Goal: Task Accomplishment & Management: Manage account settings

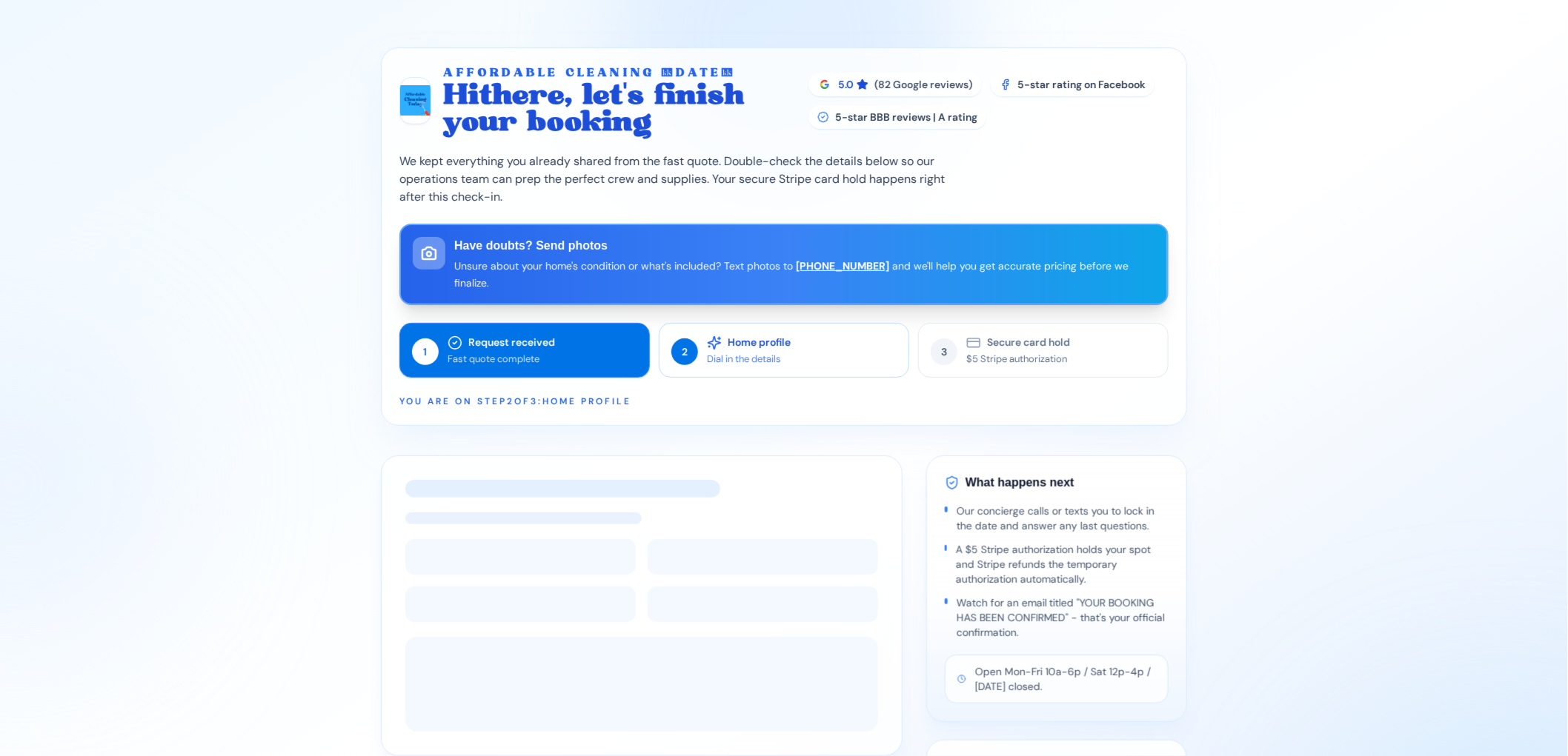
select select "********"
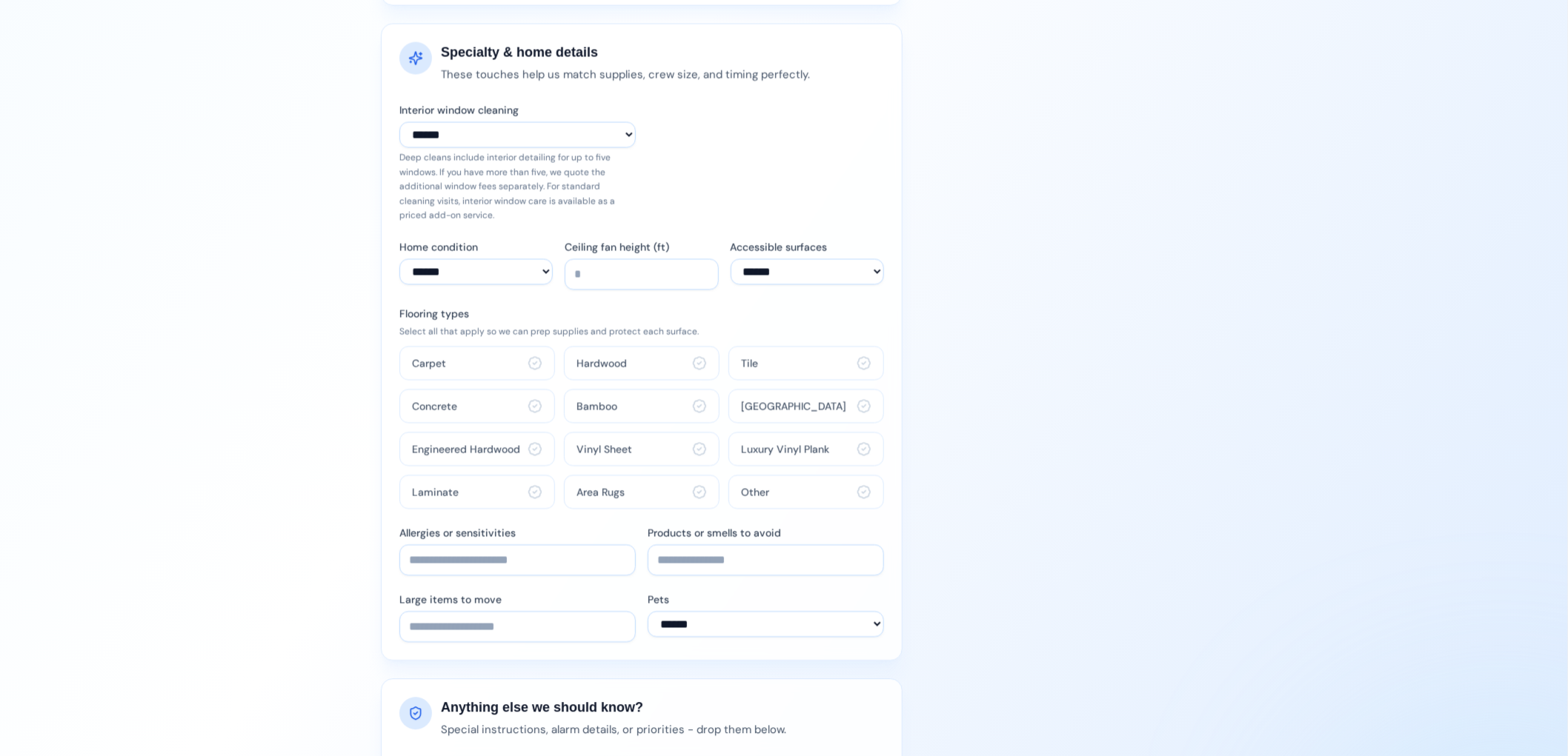
scroll to position [1210, 0]
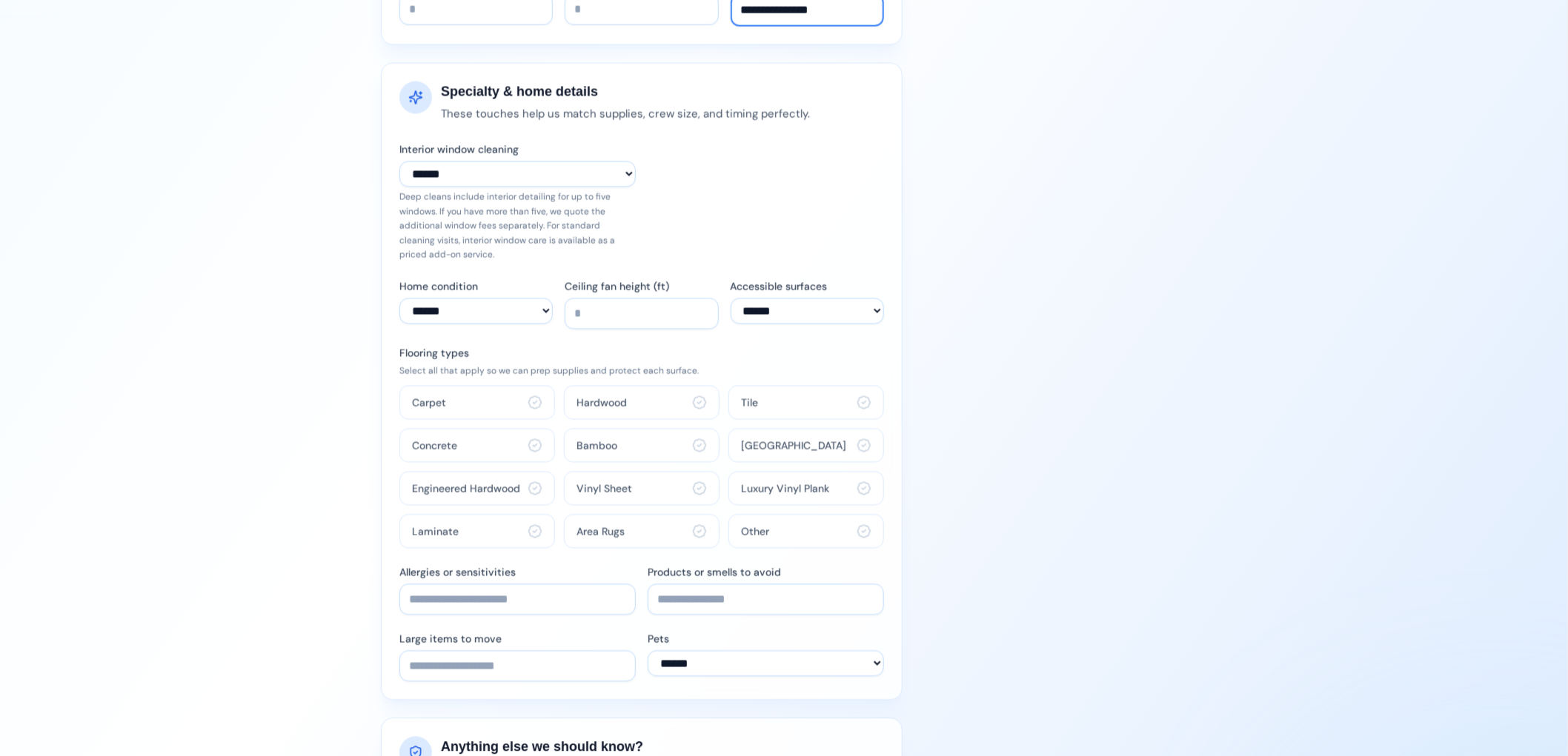
click at [534, 216] on p "Deep cleans include interior detailing for up to five windows. If you have more…" at bounding box center [518, 226] width 236 height 73
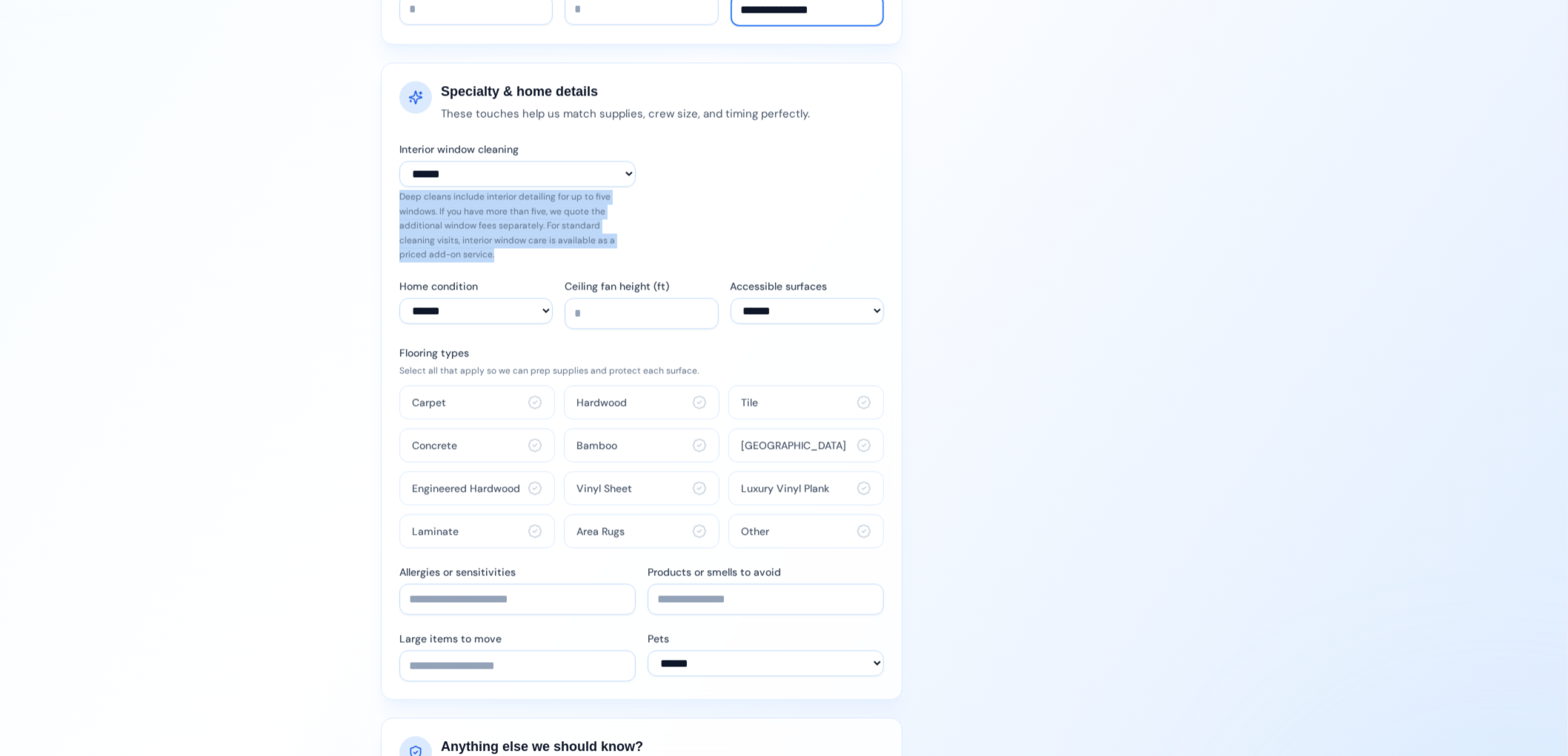
click at [534, 216] on p "Deep cleans include interior detailing for up to five windows. If you have more…" at bounding box center [518, 226] width 236 height 73
copy p "Deep cleans include interior detailing for up to five windows. If you have more…"
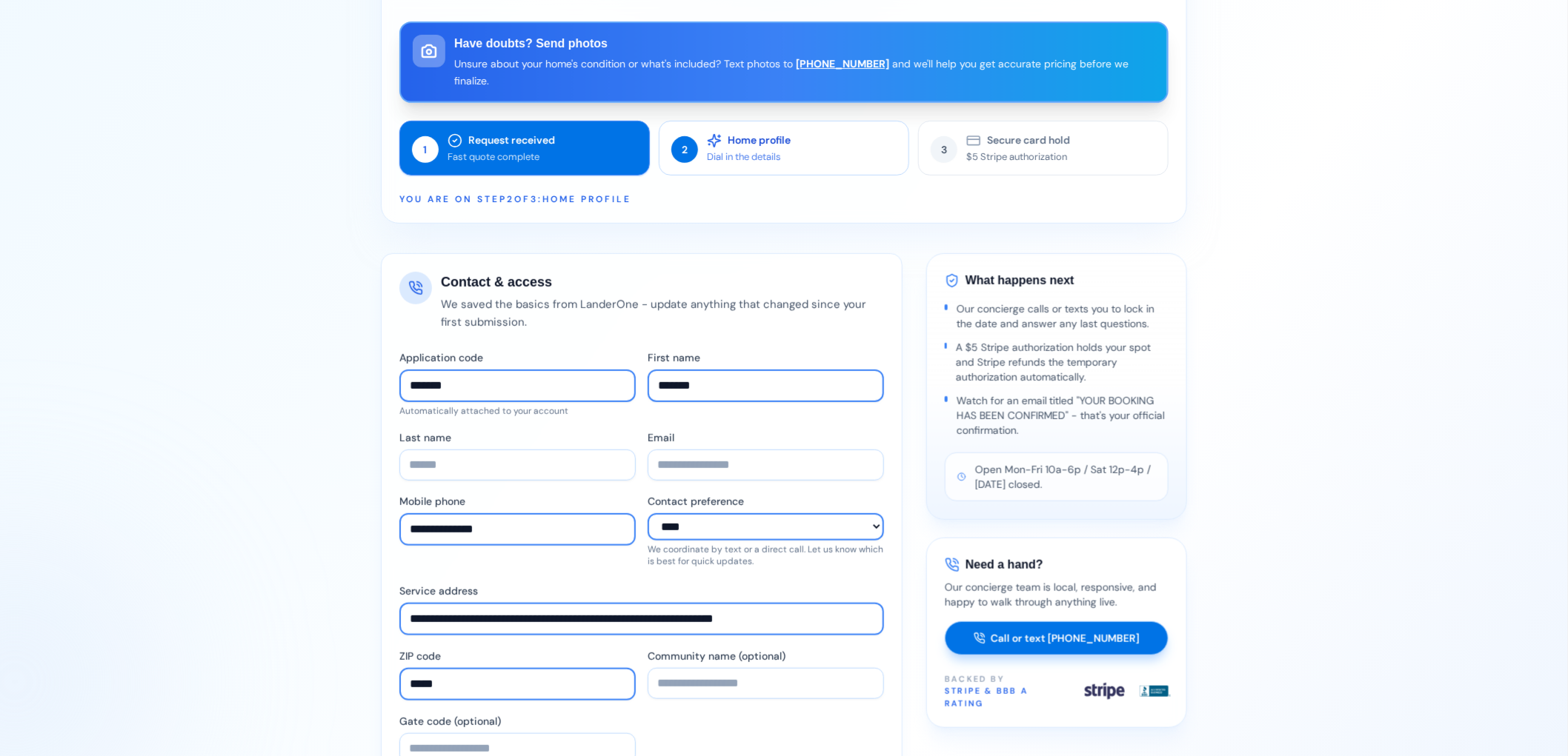
scroll to position [0, 0]
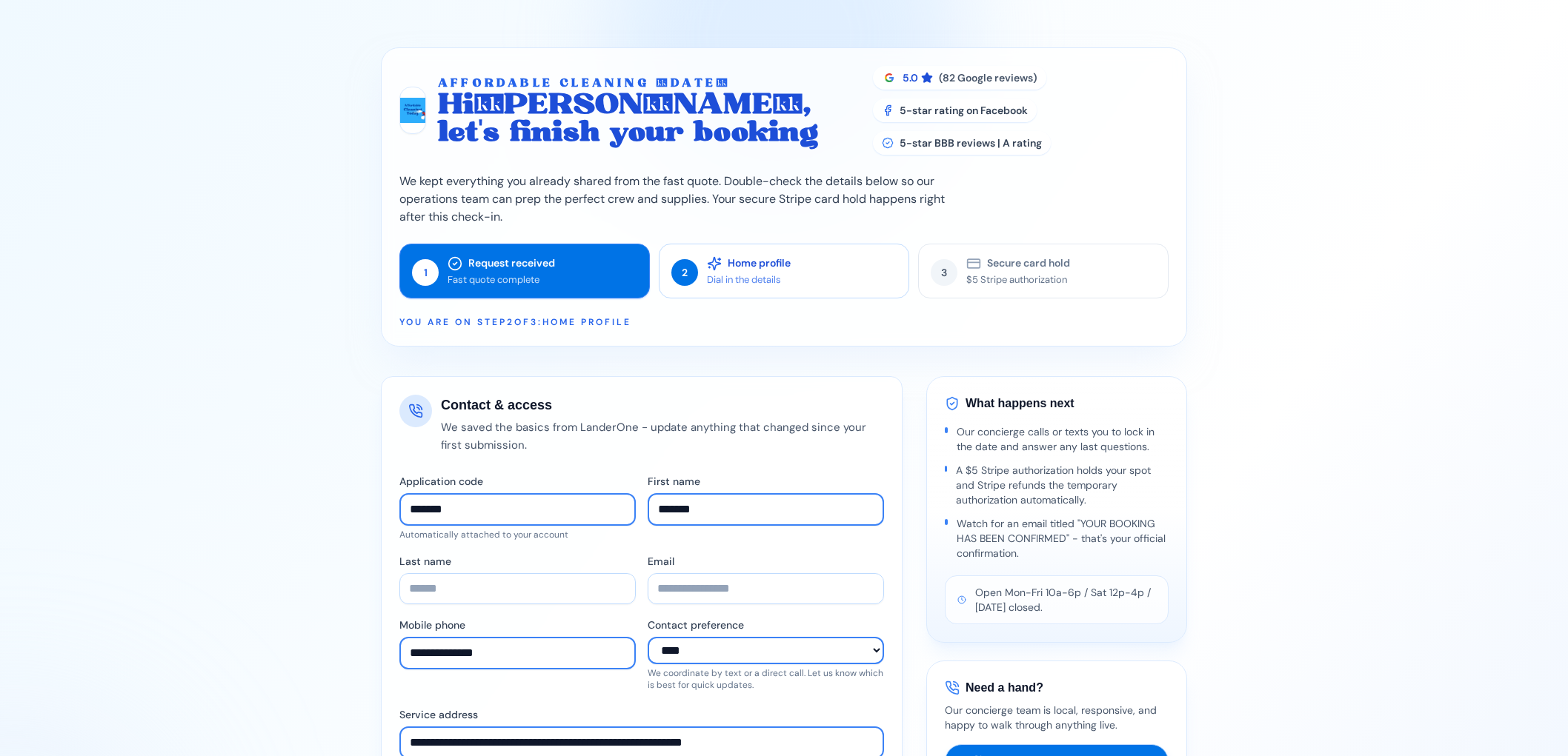
select select "********"
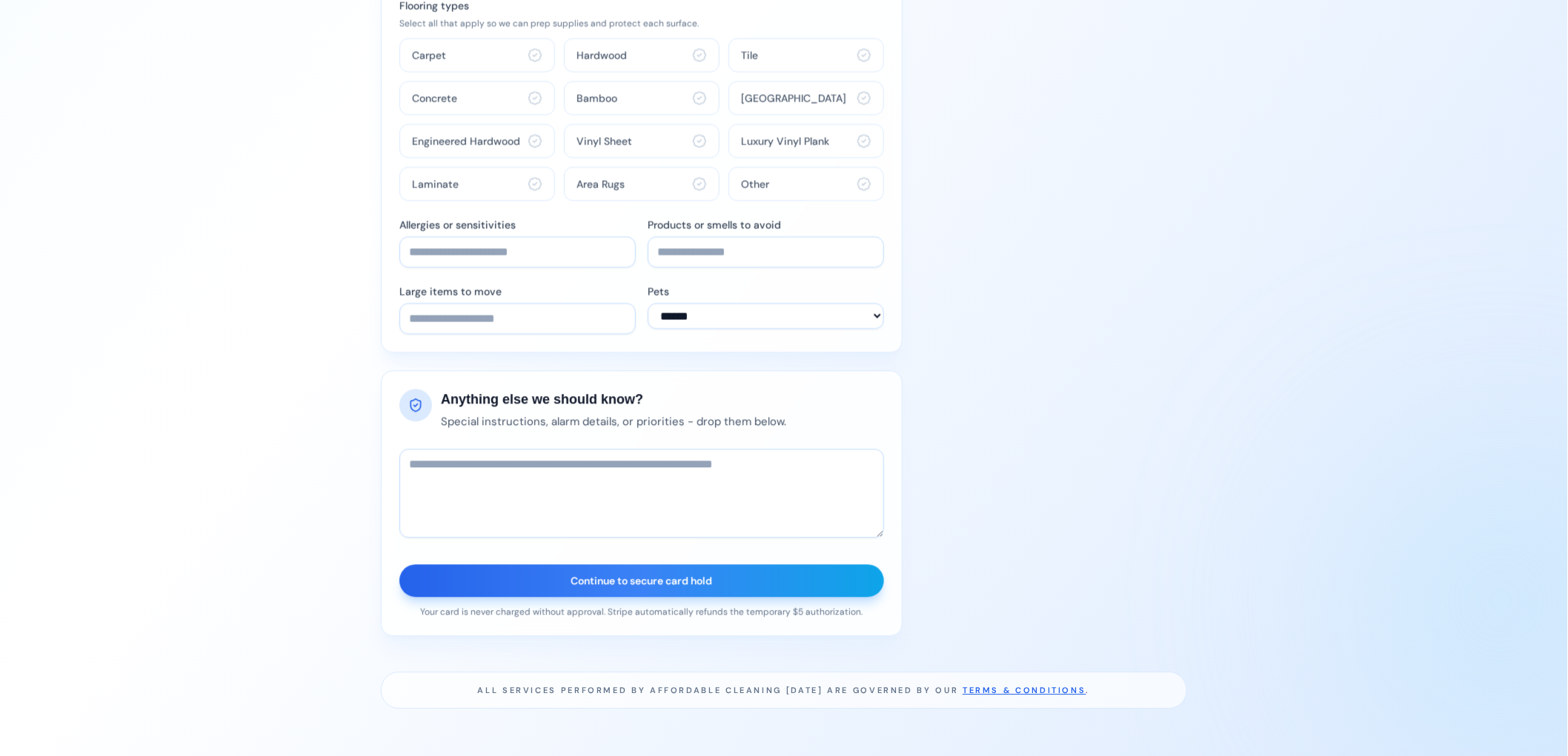
scroll to position [1458, 0]
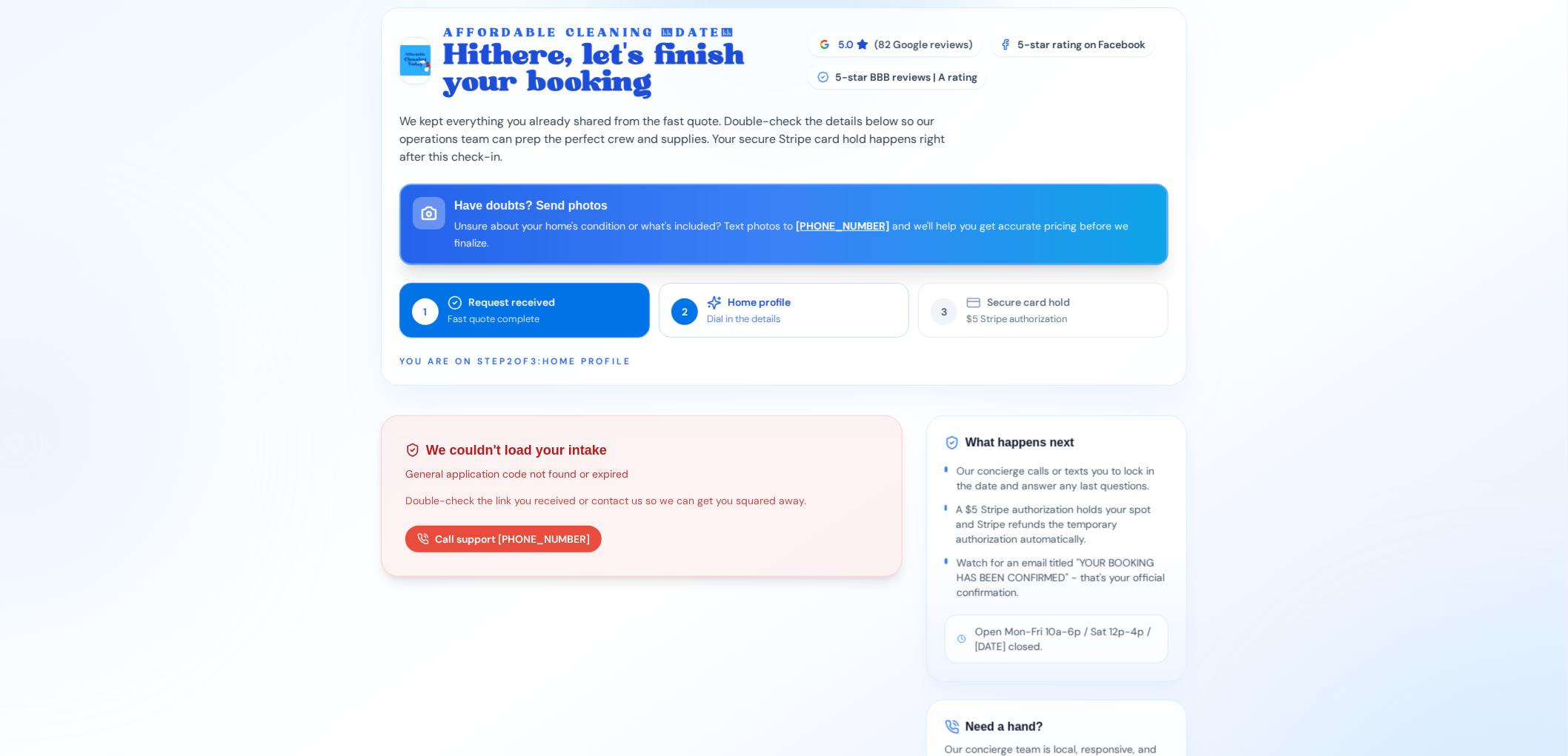
scroll to position [30, 0]
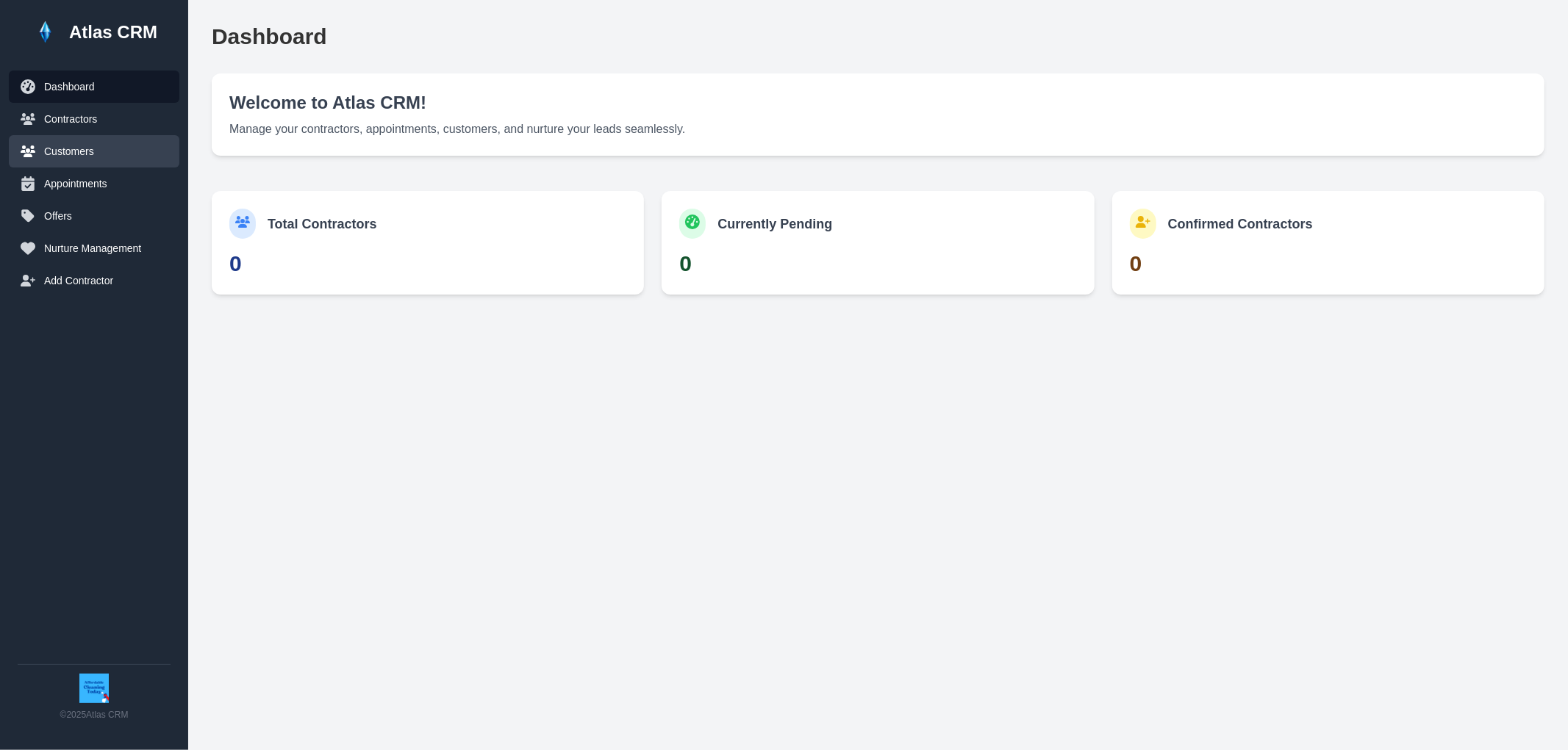
click at [99, 156] on button "Customers" at bounding box center [94, 151] width 171 height 32
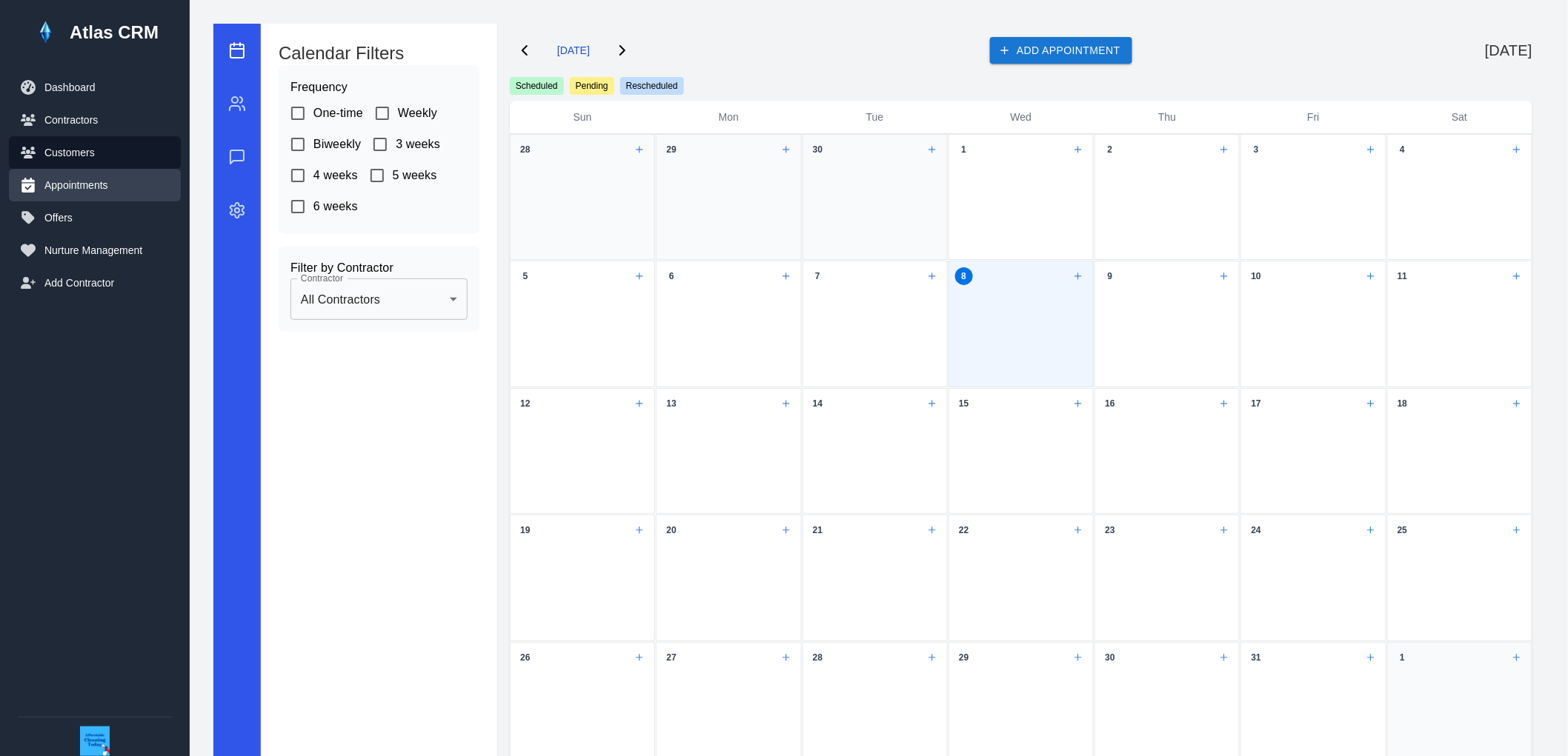
click at [96, 174] on button "Appointments" at bounding box center [95, 185] width 172 height 33
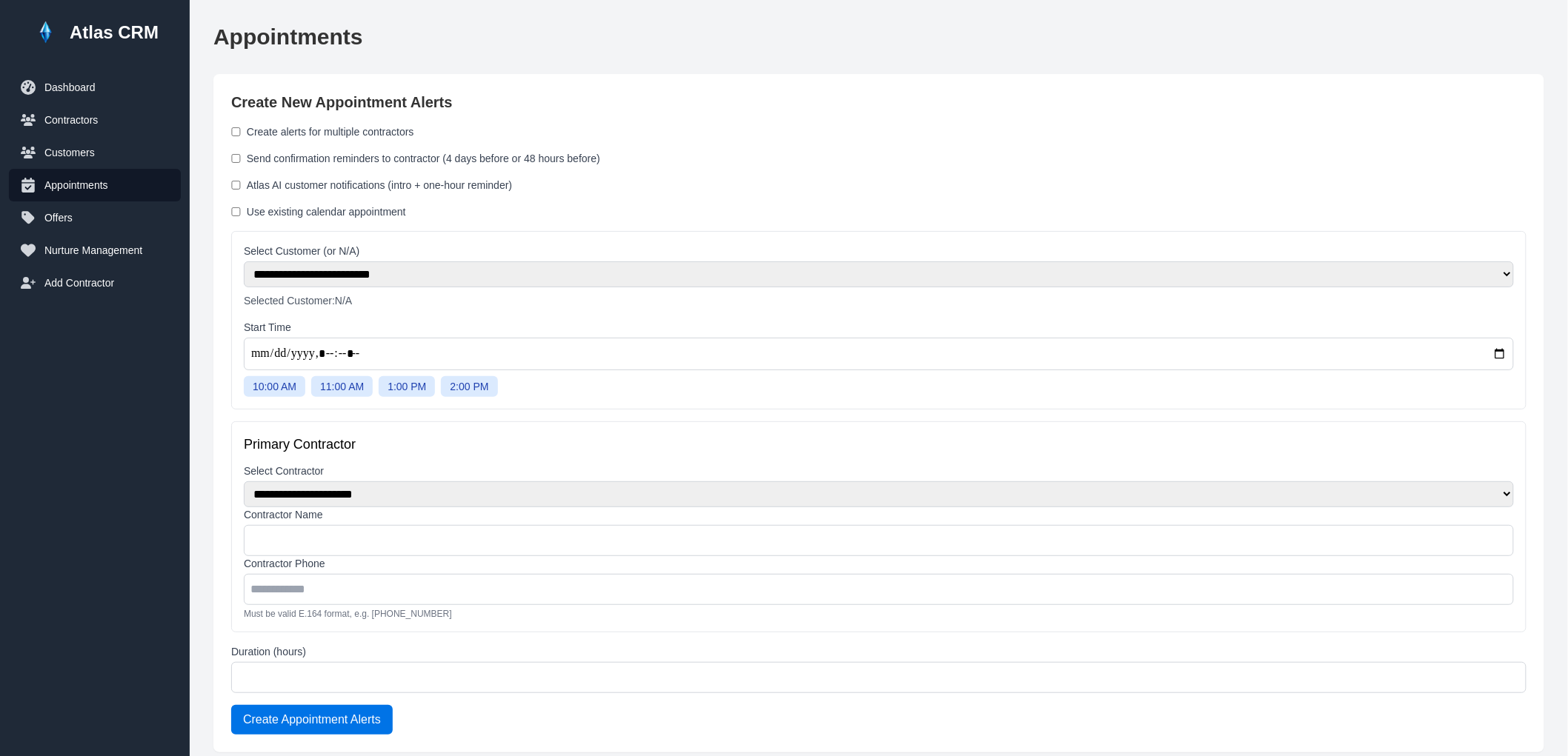
click at [331, 183] on label "Atlas AI customer notifications (intro + one-hour reminder)" at bounding box center [380, 185] width 266 height 15
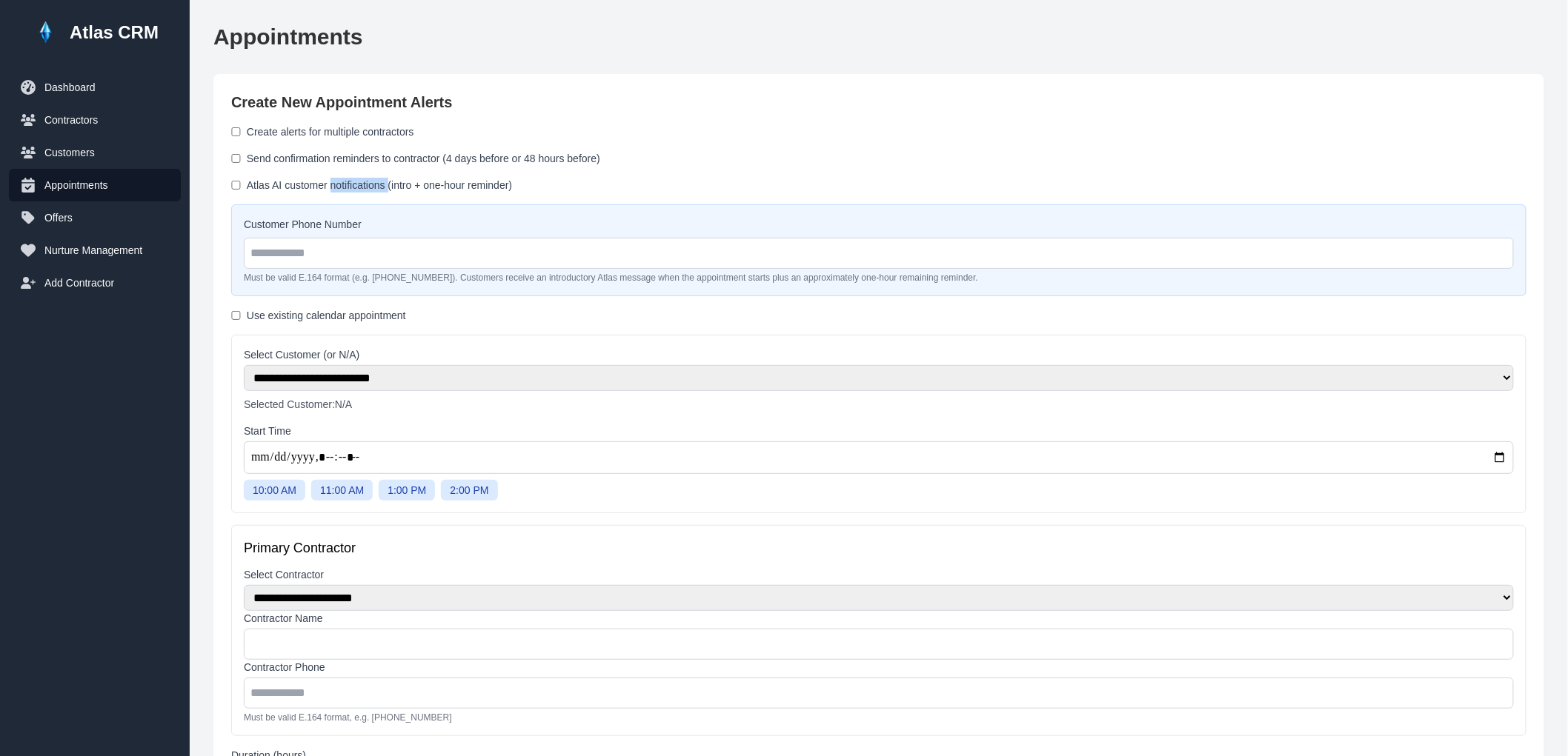
click at [331, 183] on label "Atlas AI customer notifications (intro + one-hour reminder)" at bounding box center [380, 185] width 266 height 15
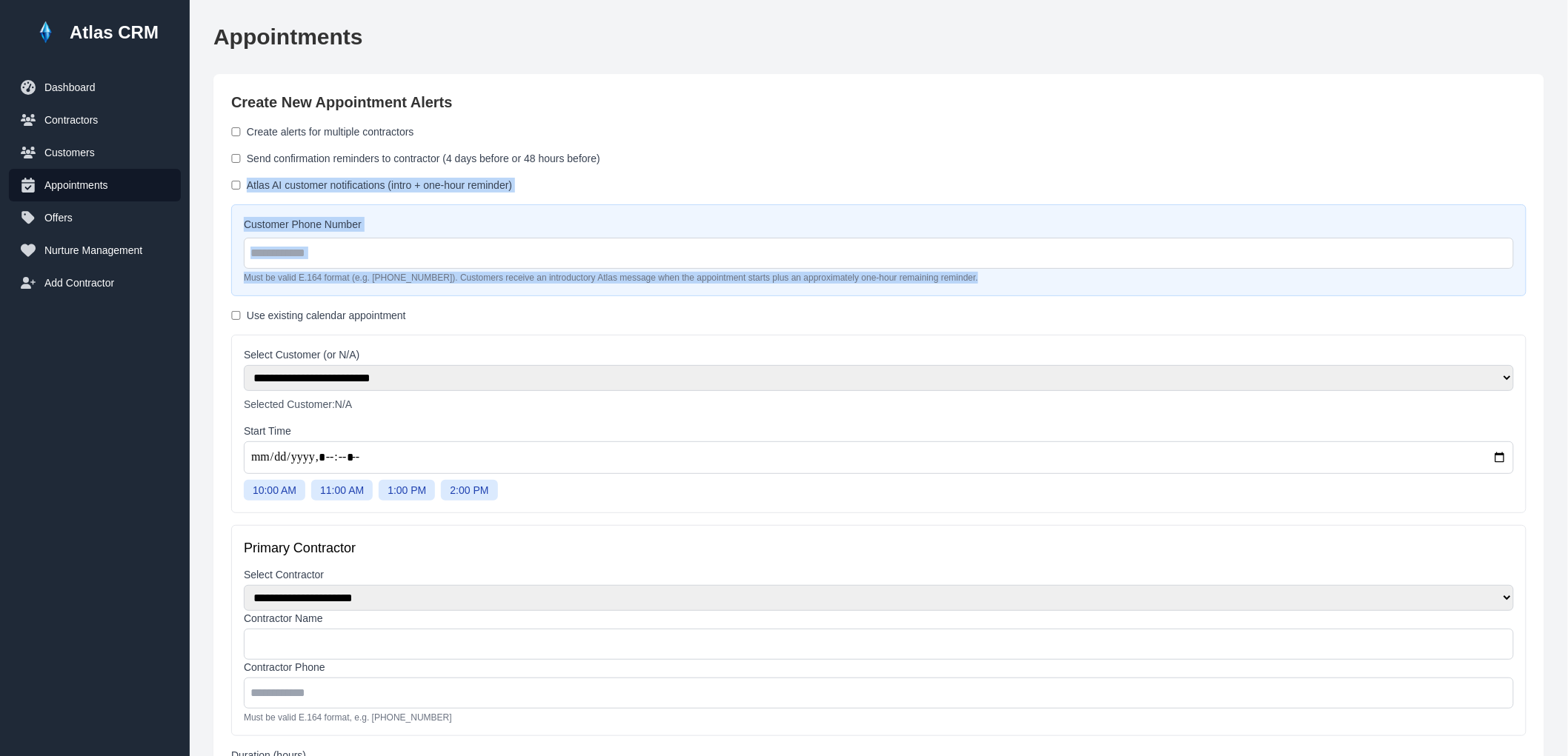
click at [331, 183] on label "Atlas AI customer notifications (intro + one-hour reminder)" at bounding box center [380, 185] width 266 height 15
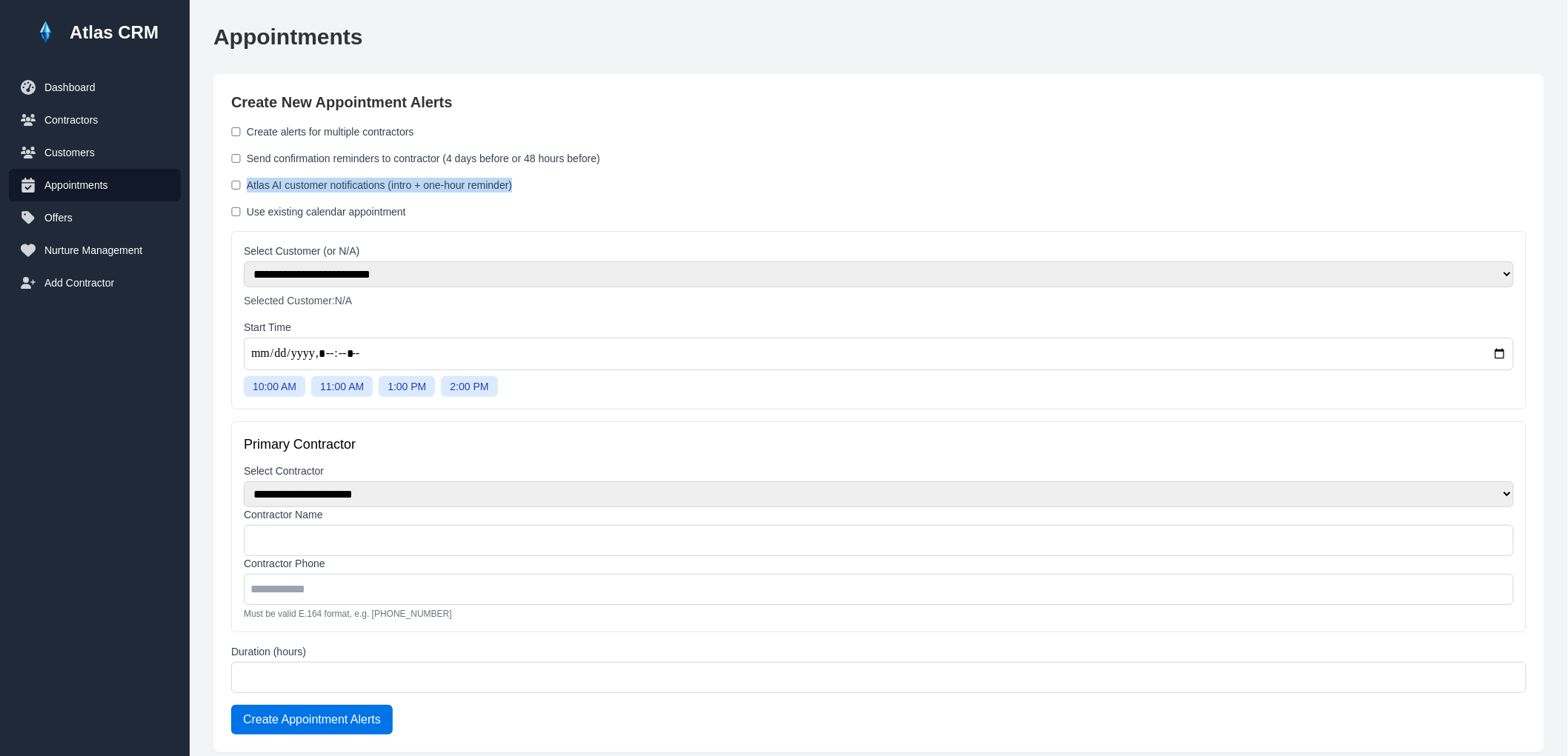
drag, startPoint x: 537, startPoint y: 183, endPoint x: 245, endPoint y: 172, distance: 292.2
click at [245, 172] on form "**********" at bounding box center [879, 429] width 1296 height 610
click at [271, 181] on label "Atlas AI customer notifications (intro + one-hour reminder)" at bounding box center [380, 185] width 266 height 15
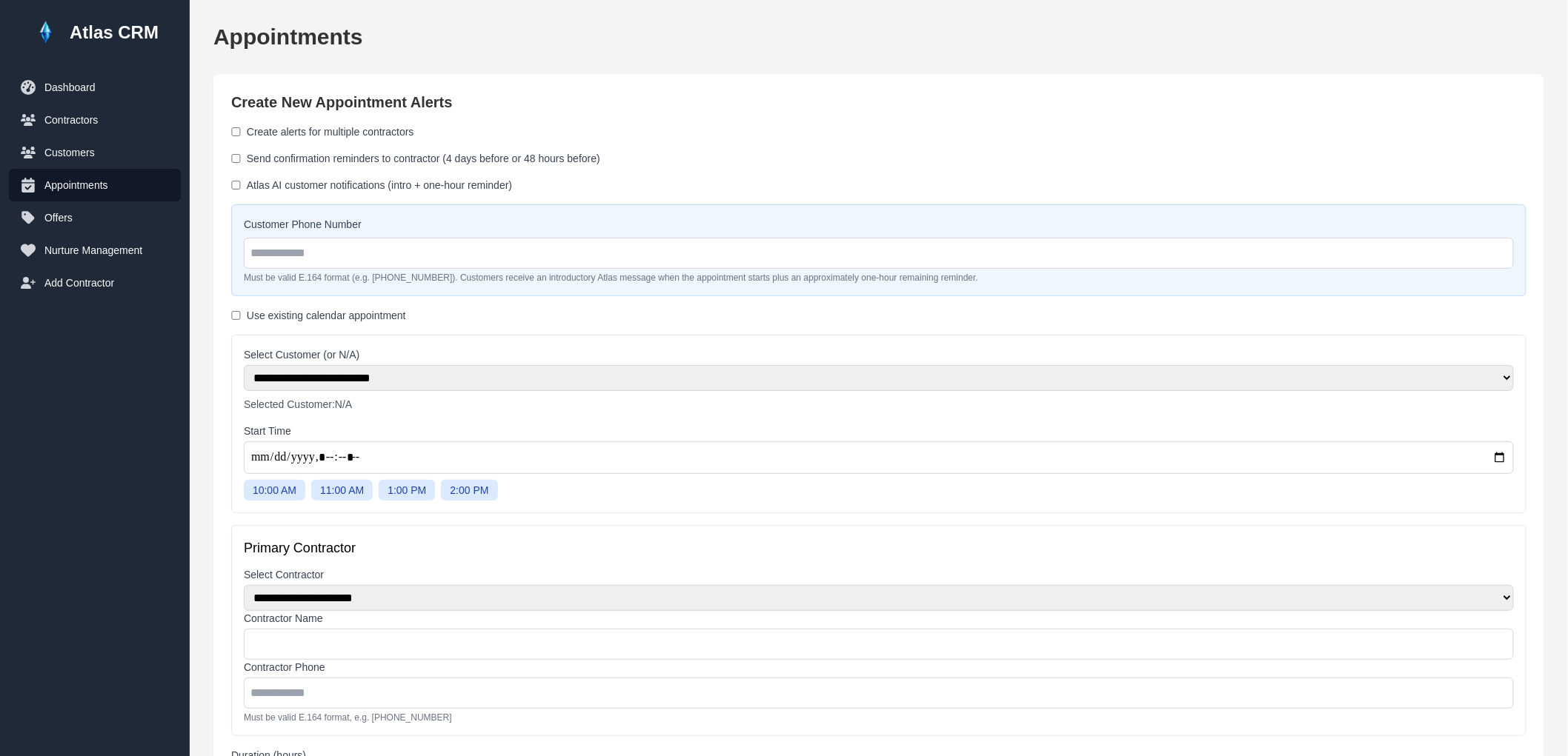
click at [271, 181] on label "Atlas AI customer notifications (intro + one-hour reminder)" at bounding box center [380, 185] width 266 height 15
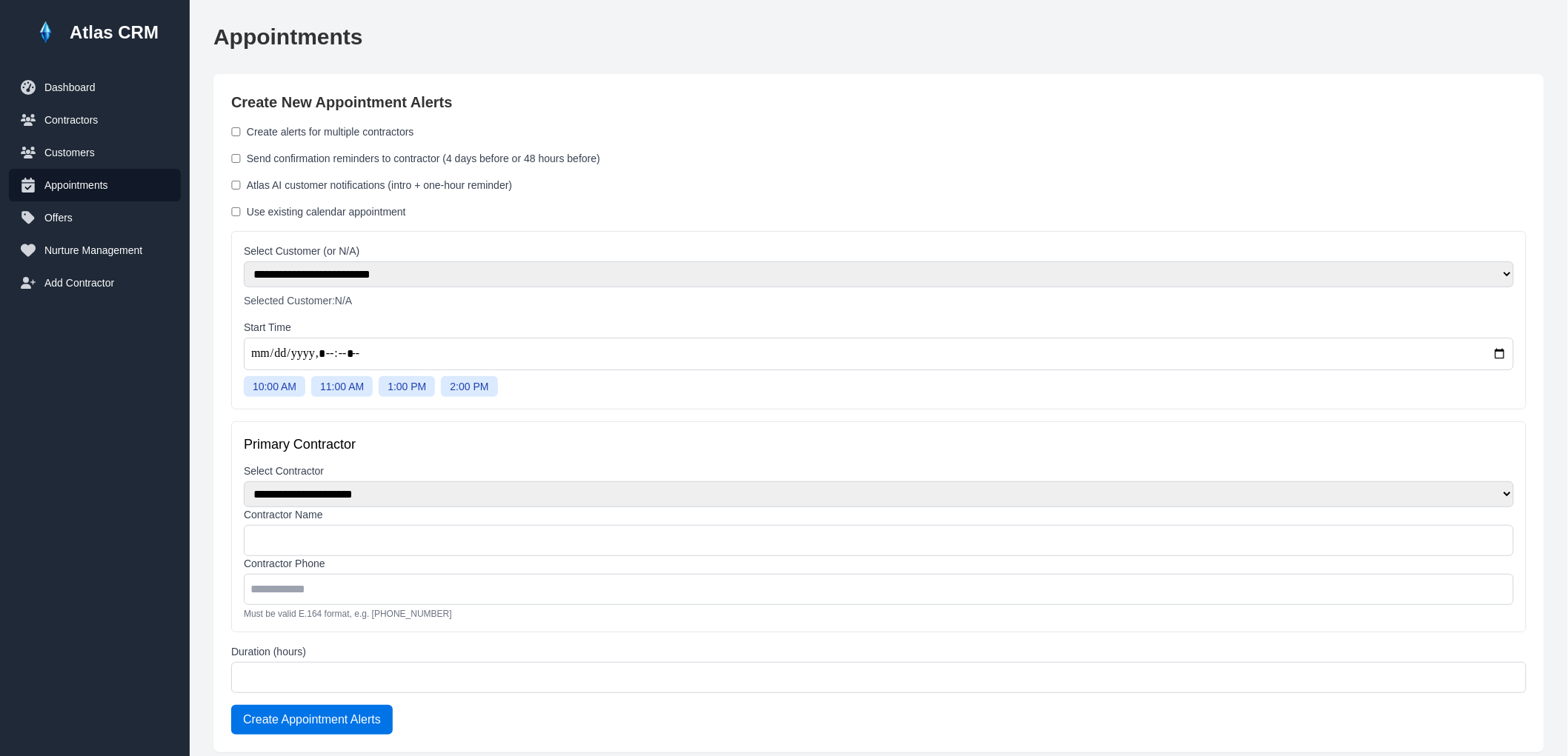
click at [341, 189] on label "Atlas AI customer notifications (intro + one-hour reminder)" at bounding box center [380, 185] width 266 height 15
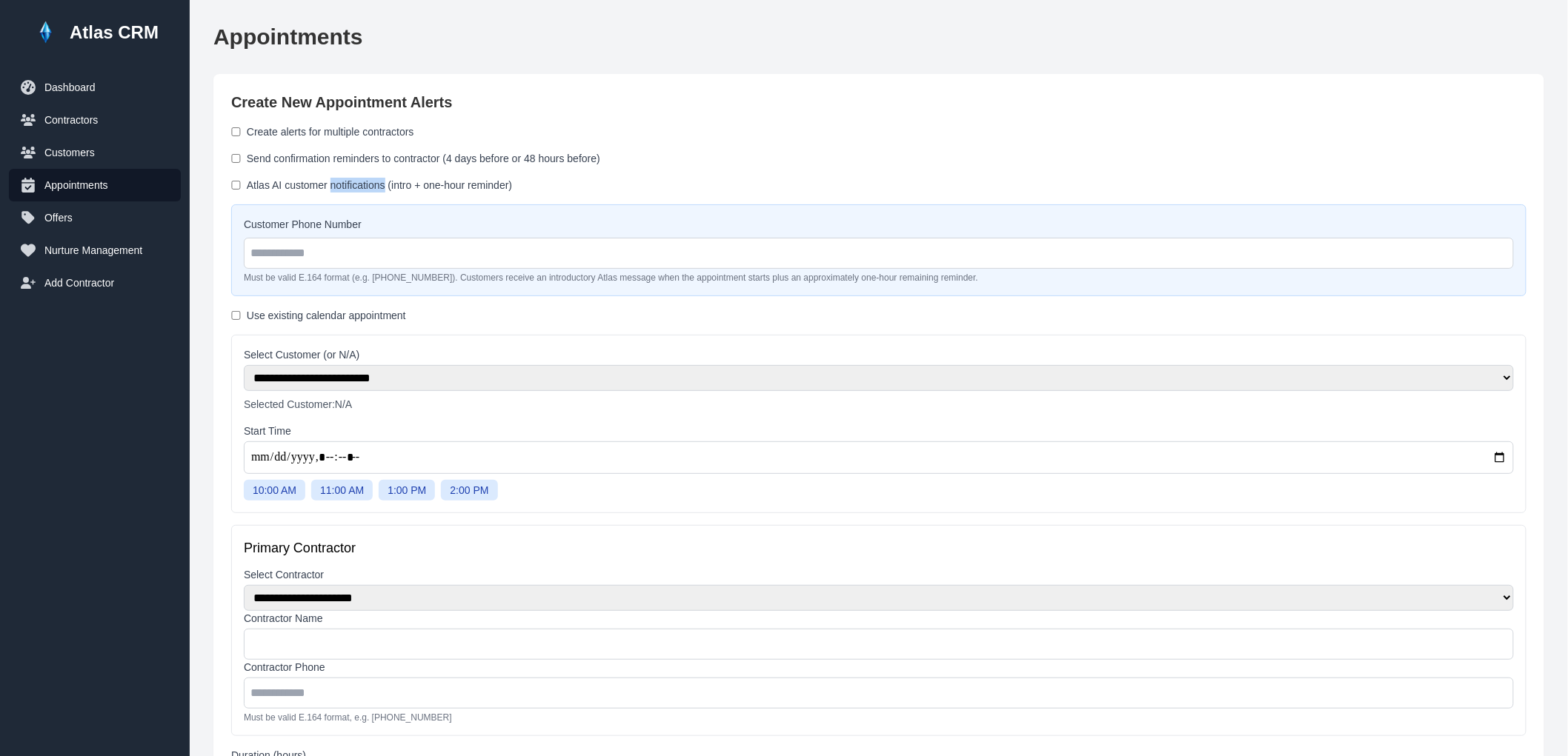
click at [337, 190] on label "Atlas AI customer notifications (intro + one-hour reminder)" at bounding box center [380, 185] width 266 height 15
click at [476, 182] on label "Atlas AI customer notifications (intro + one-hour reminder)" at bounding box center [380, 185] width 266 height 15
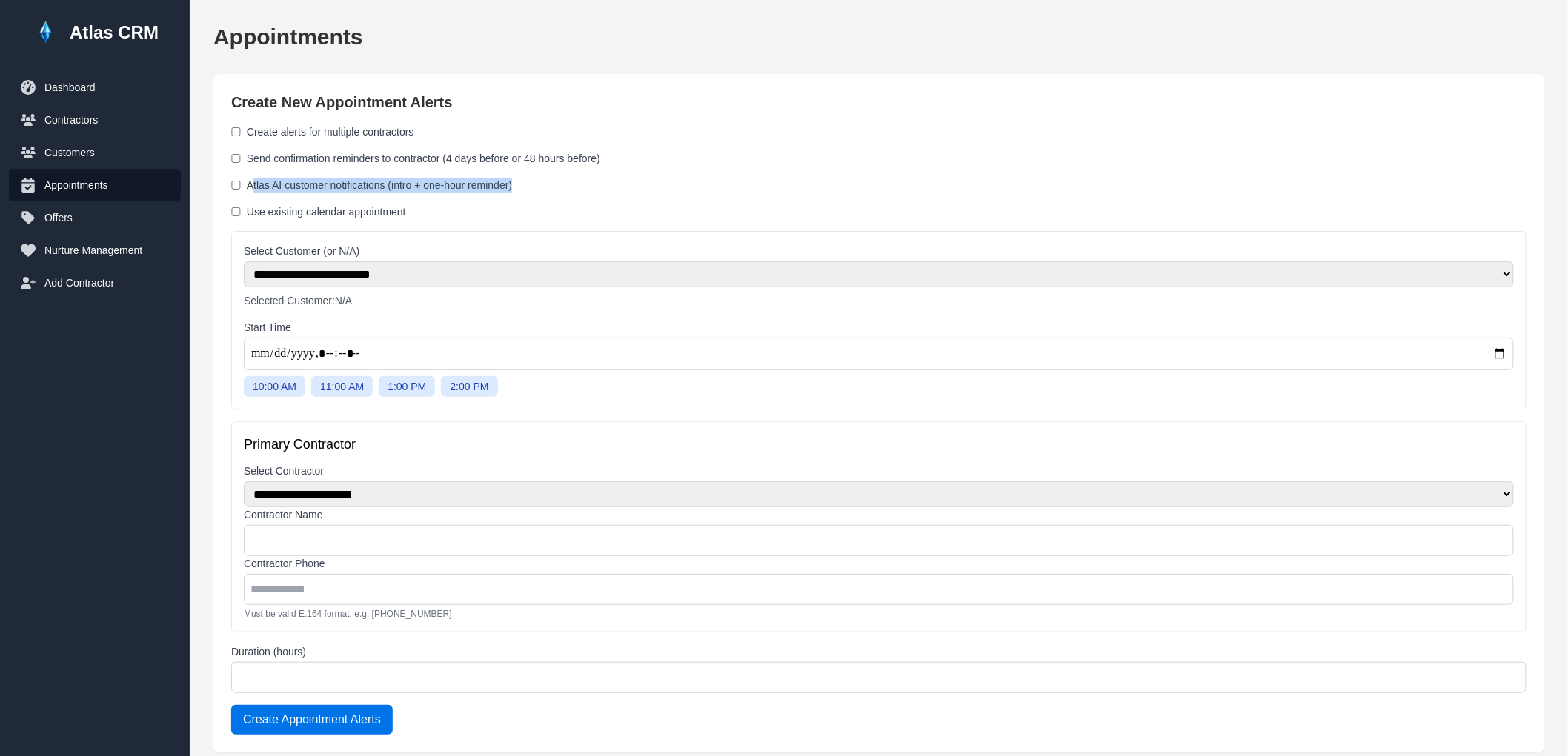
drag, startPoint x: 527, startPoint y: 187, endPoint x: 250, endPoint y: 184, distance: 277.0
click at [250, 184] on div "Atlas AI customer notifications (intro + one-hour reminder)" at bounding box center [879, 185] width 1296 height 15
click at [249, 183] on label "Atlas AI customer notifications (intro + one-hour reminder)" at bounding box center [380, 185] width 266 height 15
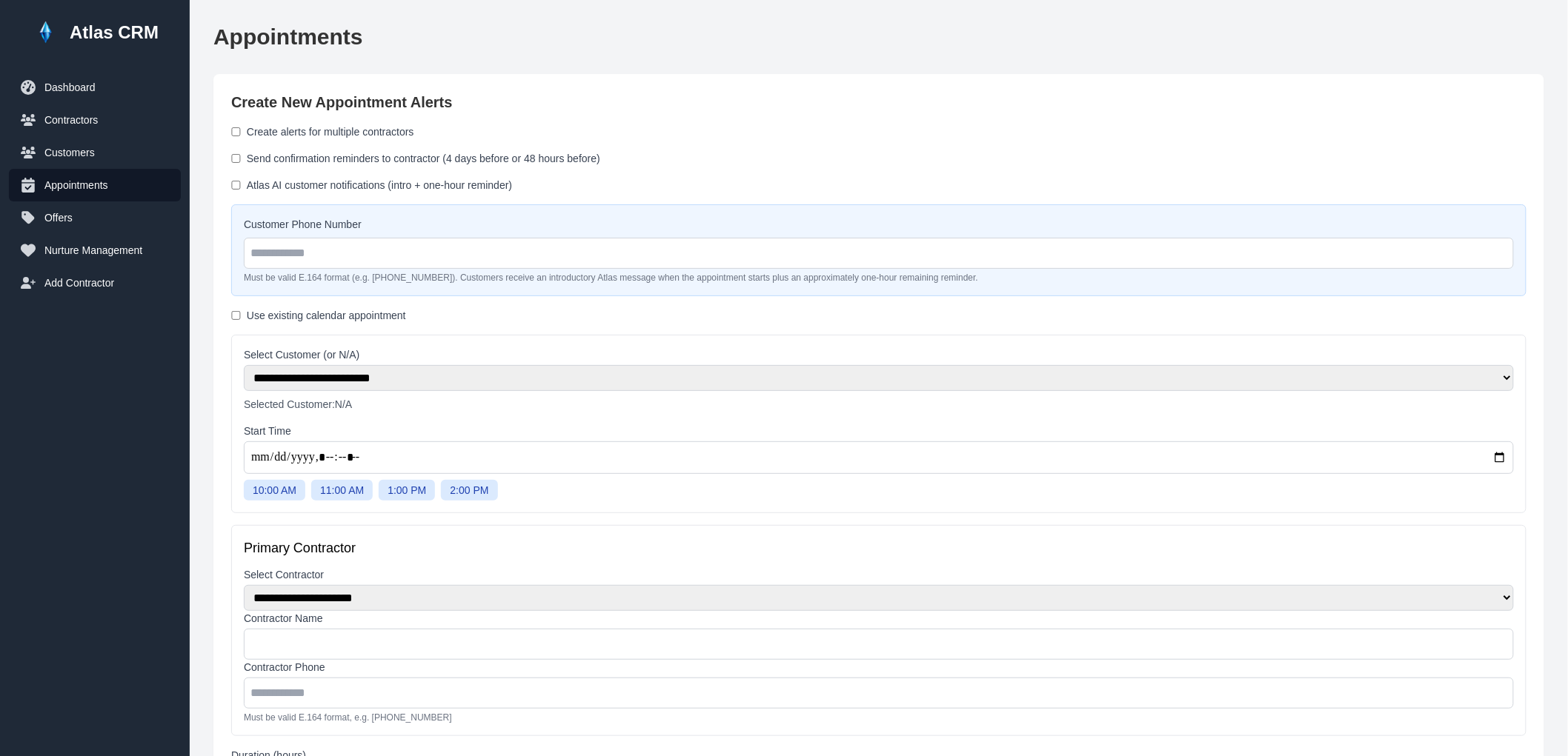
click at [248, 182] on label "Atlas AI customer notifications (intro + one-hour reminder)" at bounding box center [380, 185] width 266 height 15
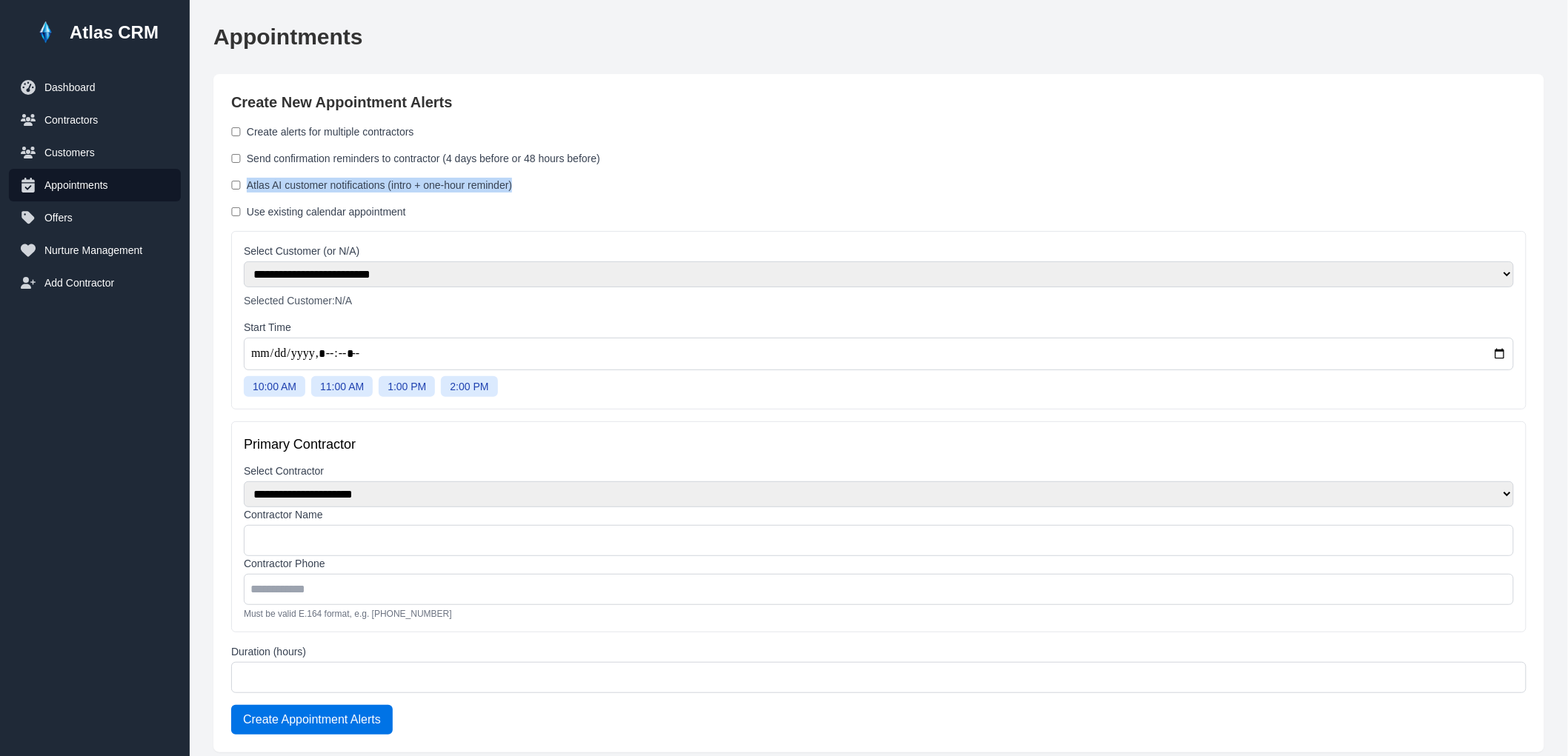
drag, startPoint x: 534, startPoint y: 179, endPoint x: 249, endPoint y: 171, distance: 285.1
click at [249, 171] on form "**********" at bounding box center [879, 429] width 1296 height 610
copy label "Atlas AI customer notifications (intro + one-hour reminder)"
